Goal: Task Accomplishment & Management: Complete application form

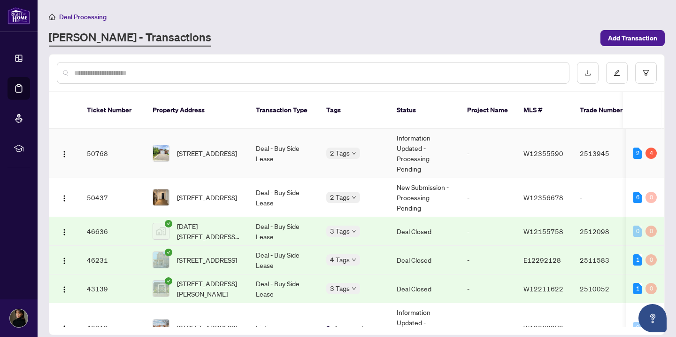
click at [223, 148] on span "[STREET_ADDRESS]" at bounding box center [207, 153] width 60 height 10
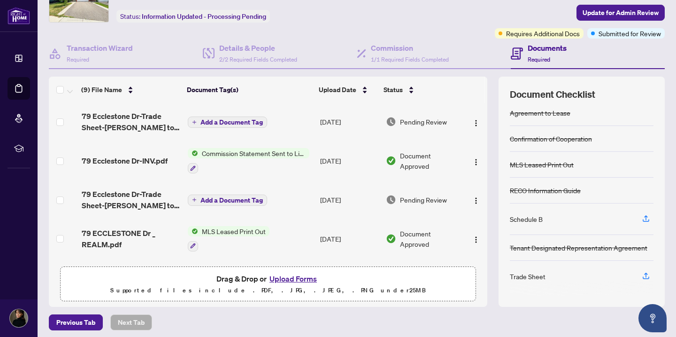
scroll to position [53, 0]
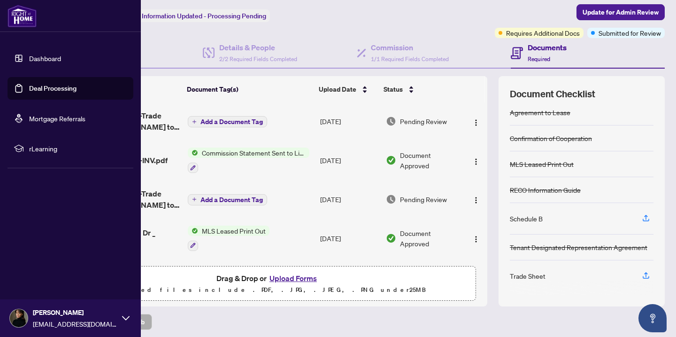
click at [29, 59] on link "Dashboard" at bounding box center [45, 58] width 32 height 8
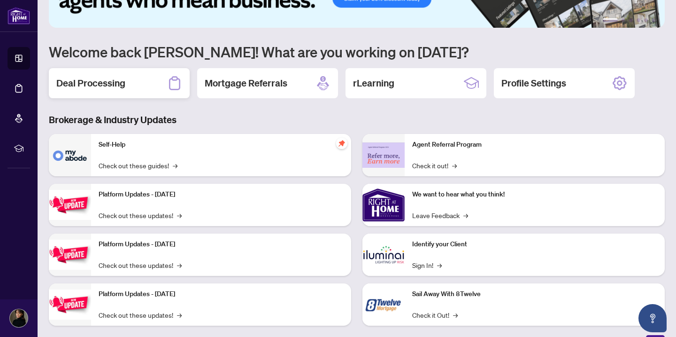
click at [146, 94] on div "Deal Processing" at bounding box center [119, 83] width 141 height 30
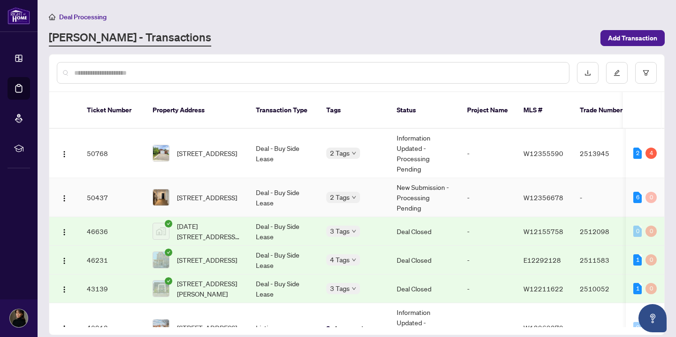
click at [237, 192] on span "[STREET_ADDRESS]" at bounding box center [207, 197] width 60 height 10
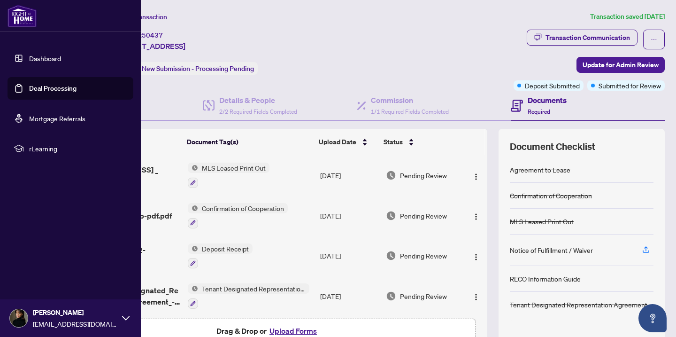
click at [38, 58] on link "Dashboard" at bounding box center [45, 58] width 32 height 8
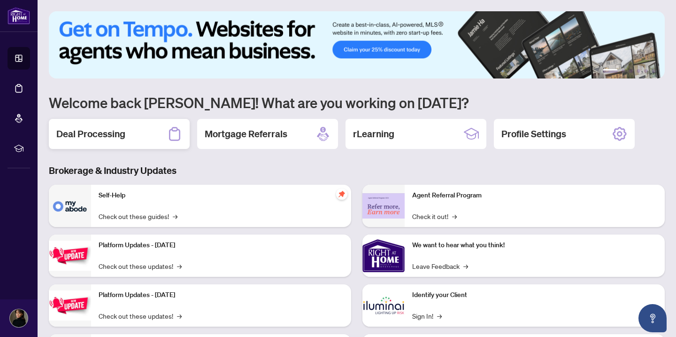
click at [154, 134] on div "Deal Processing" at bounding box center [119, 134] width 141 height 30
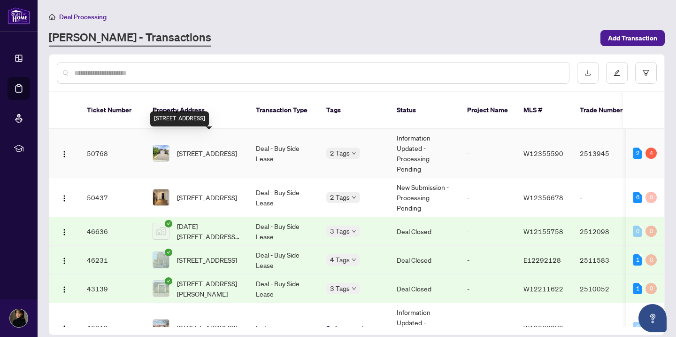
click at [208, 148] on span "[STREET_ADDRESS]" at bounding box center [207, 153] width 60 height 10
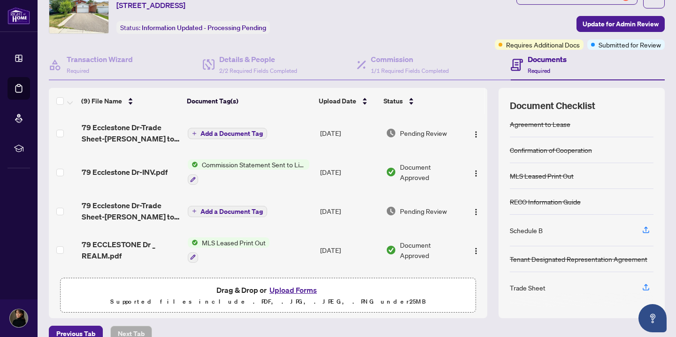
scroll to position [56, 0]
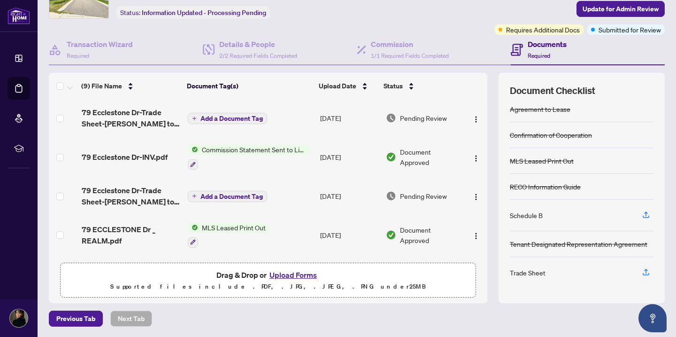
click at [233, 117] on span "Add a Document Tag" at bounding box center [231, 118] width 62 height 7
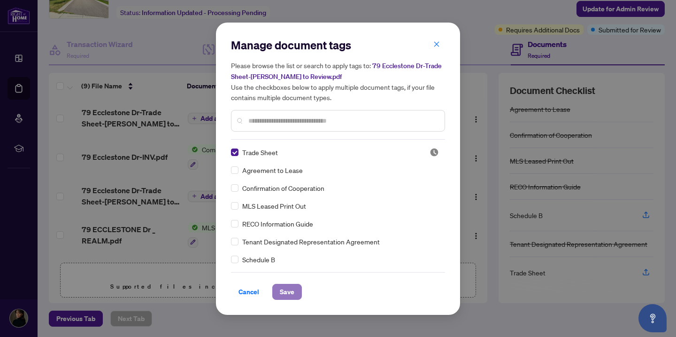
click at [285, 296] on span "Save" at bounding box center [287, 291] width 15 height 15
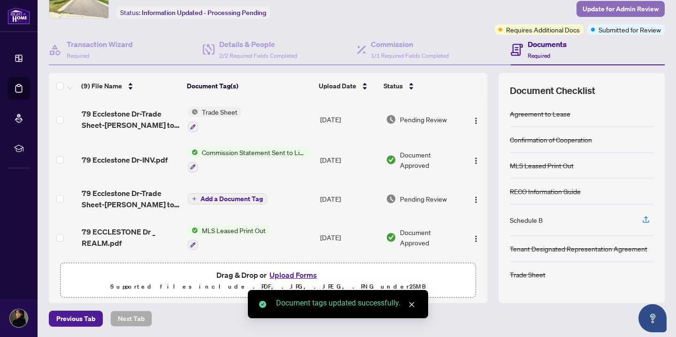
click at [594, 5] on span "Update for Admin Review" at bounding box center [621, 8] width 76 height 15
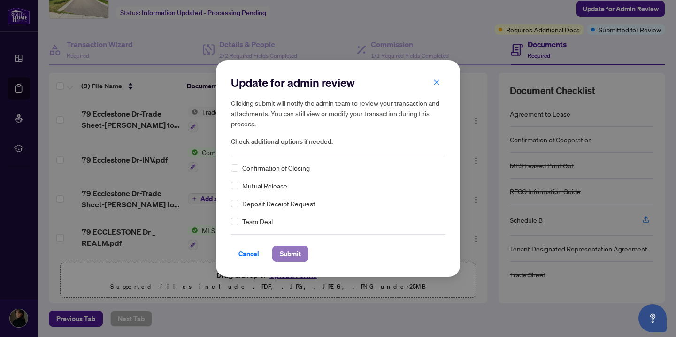
click at [286, 255] on span "Submit" at bounding box center [290, 253] width 21 height 15
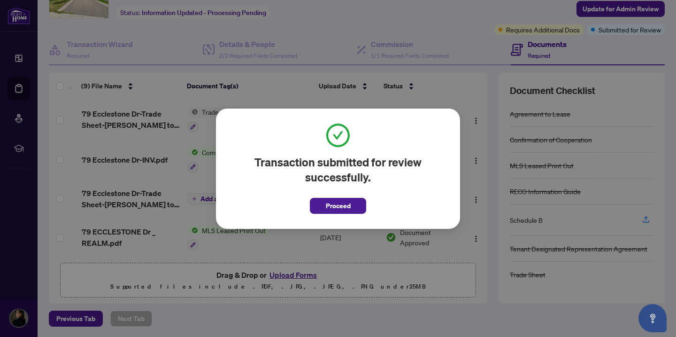
click at [321, 204] on button "Proceed" at bounding box center [338, 206] width 56 height 16
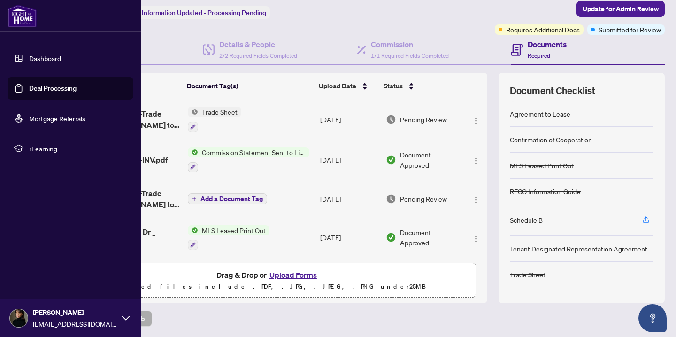
click at [39, 59] on link "Dashboard" at bounding box center [45, 58] width 32 height 8
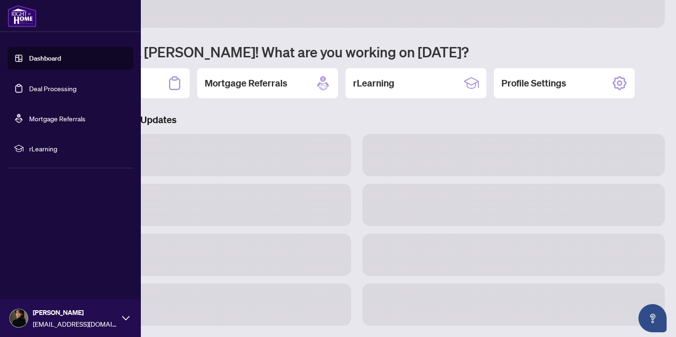
scroll to position [51, 0]
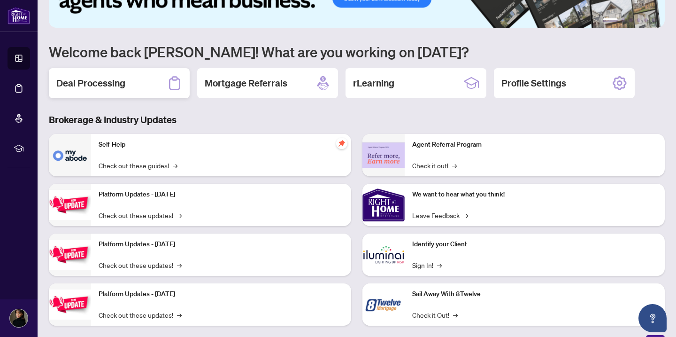
click at [150, 88] on div "Deal Processing" at bounding box center [119, 83] width 141 height 30
